Goal: Information Seeking & Learning: Learn about a topic

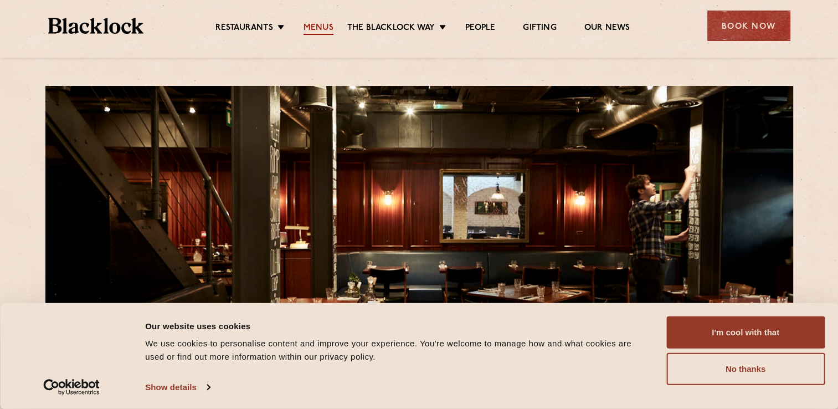
click at [307, 24] on link "Menus" at bounding box center [319, 29] width 30 height 12
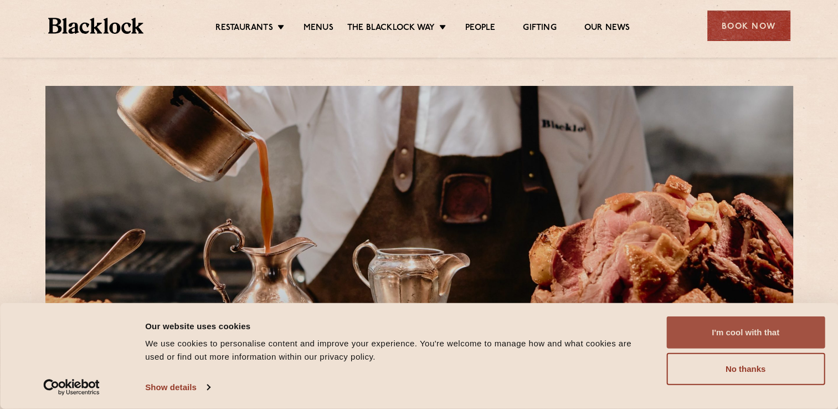
click at [723, 318] on button "I'm cool with that" at bounding box center [746, 332] width 158 height 32
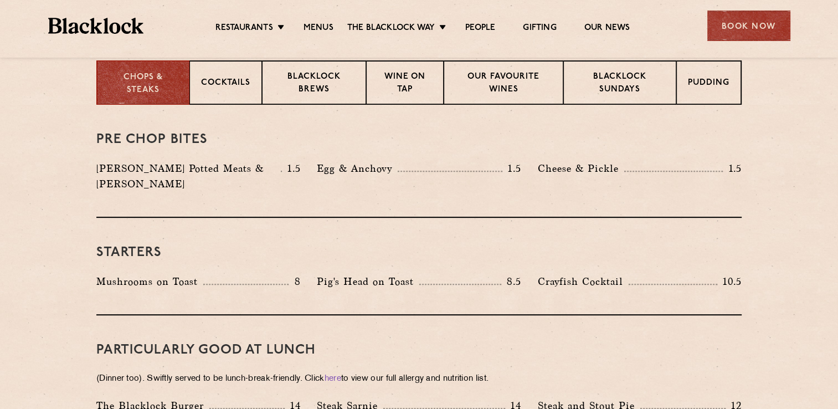
scroll to position [442, 0]
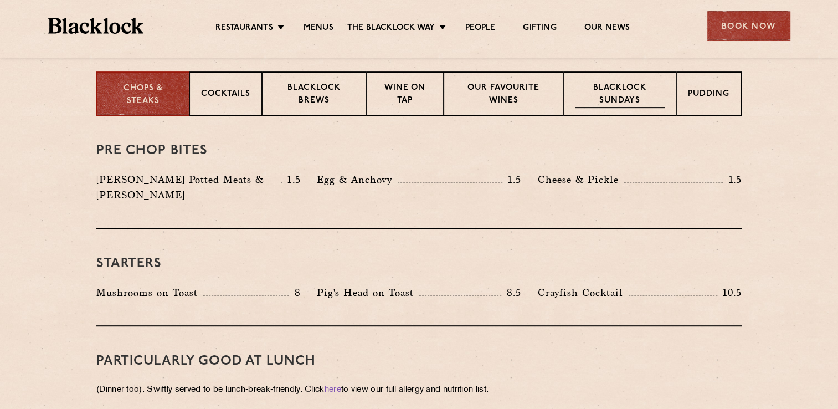
click at [647, 99] on p "Blacklock Sundays" at bounding box center [620, 95] width 90 height 26
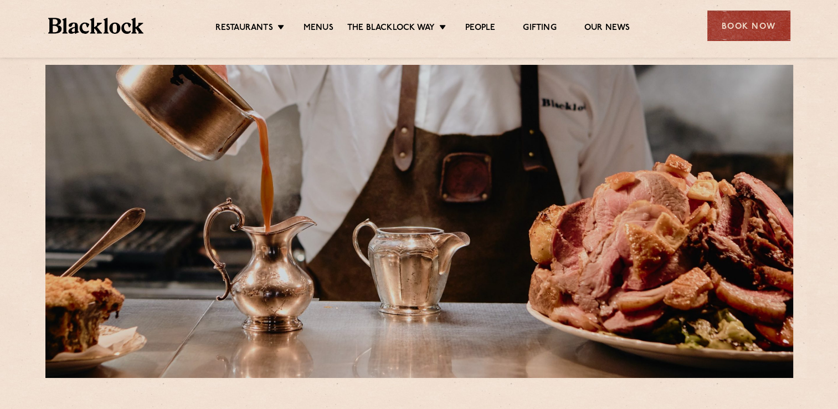
scroll to position [0, 0]
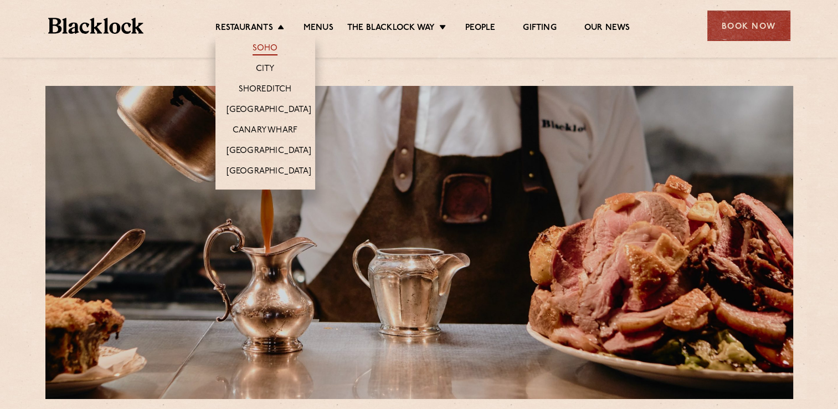
click at [268, 48] on link "Soho" at bounding box center [265, 49] width 25 height 12
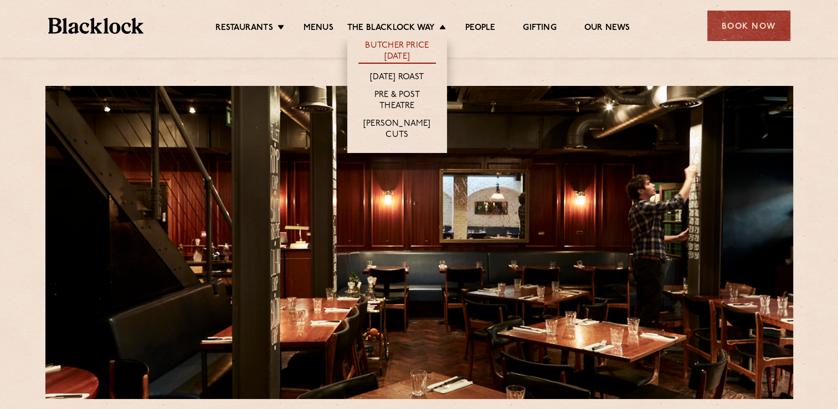
click at [409, 45] on link "Butcher Price [DATE]" at bounding box center [397, 51] width 78 height 23
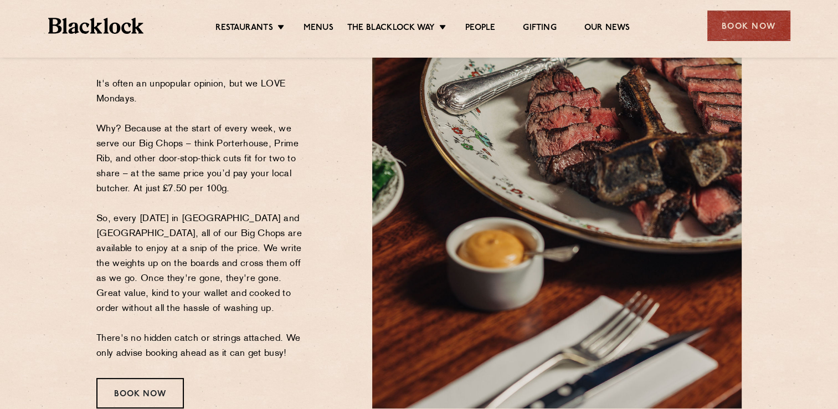
scroll to position [165, 0]
